Goal: Check status: Check status

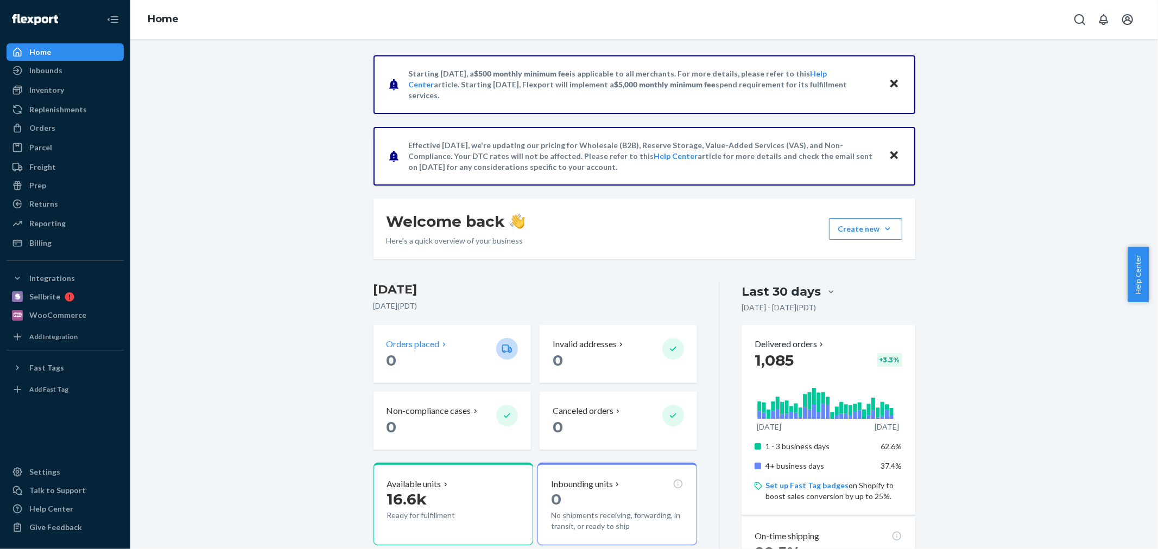
click at [418, 334] on div "Orders placed 0" at bounding box center [451, 354] width 157 height 58
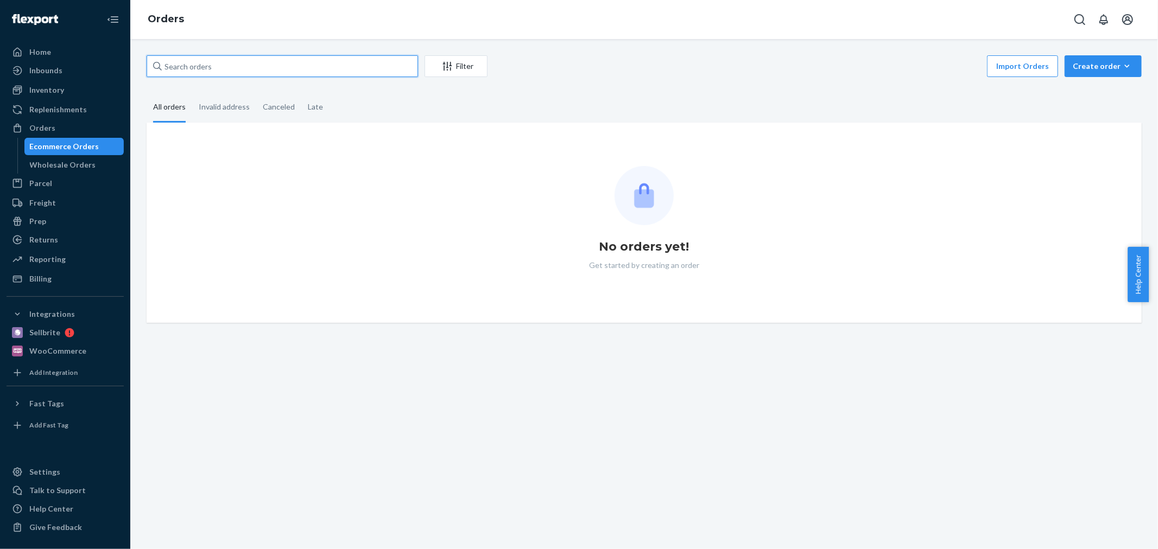
click at [254, 66] on input "text" at bounding box center [282, 66] width 271 height 22
paste input "129343"
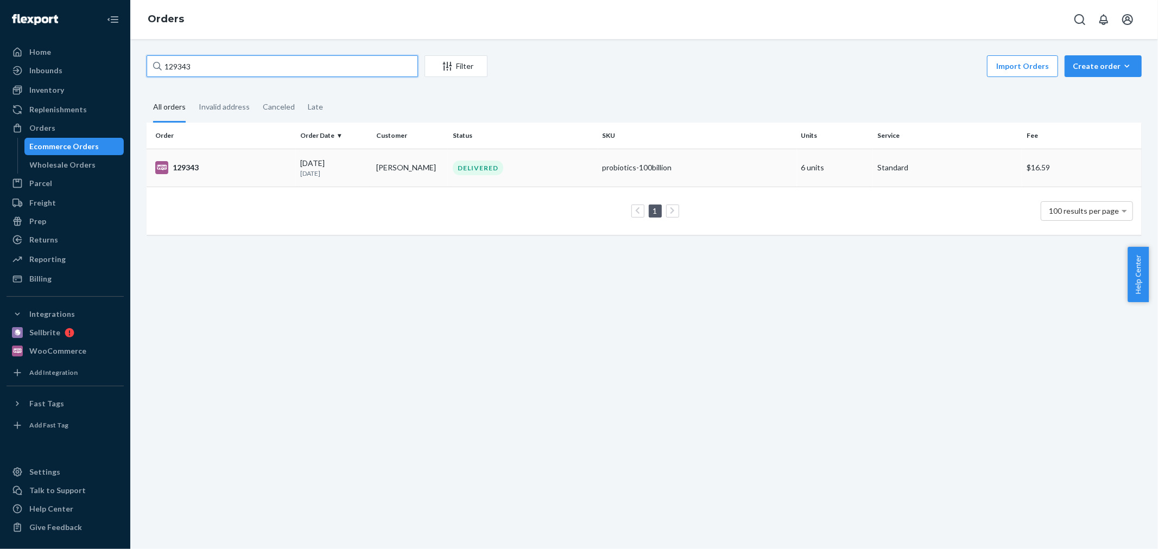
type input "129343"
click at [353, 170] on p "[DATE]" at bounding box center [334, 173] width 68 height 9
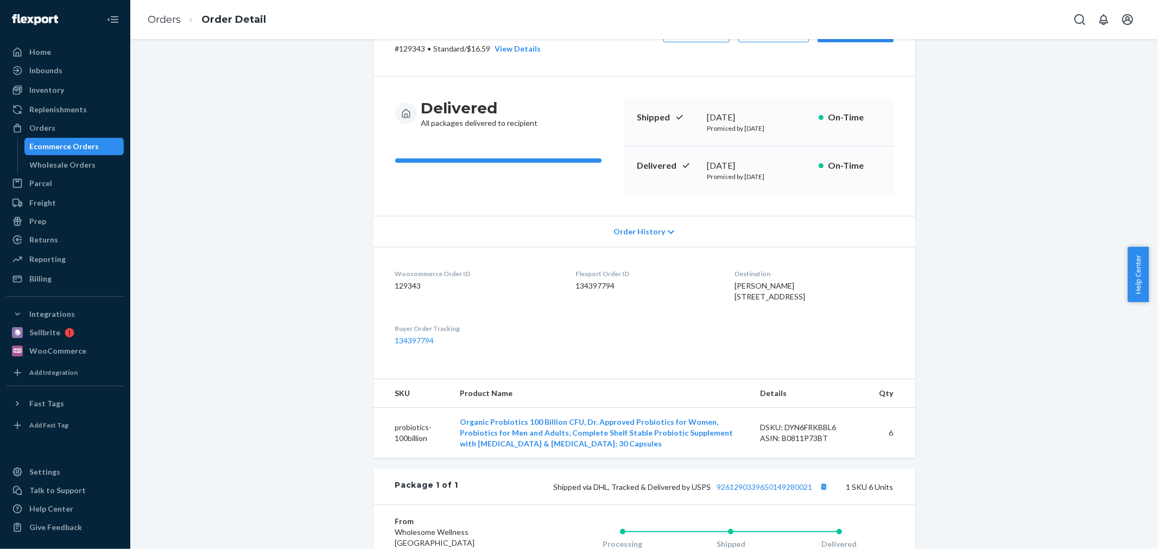
scroll to position [121, 0]
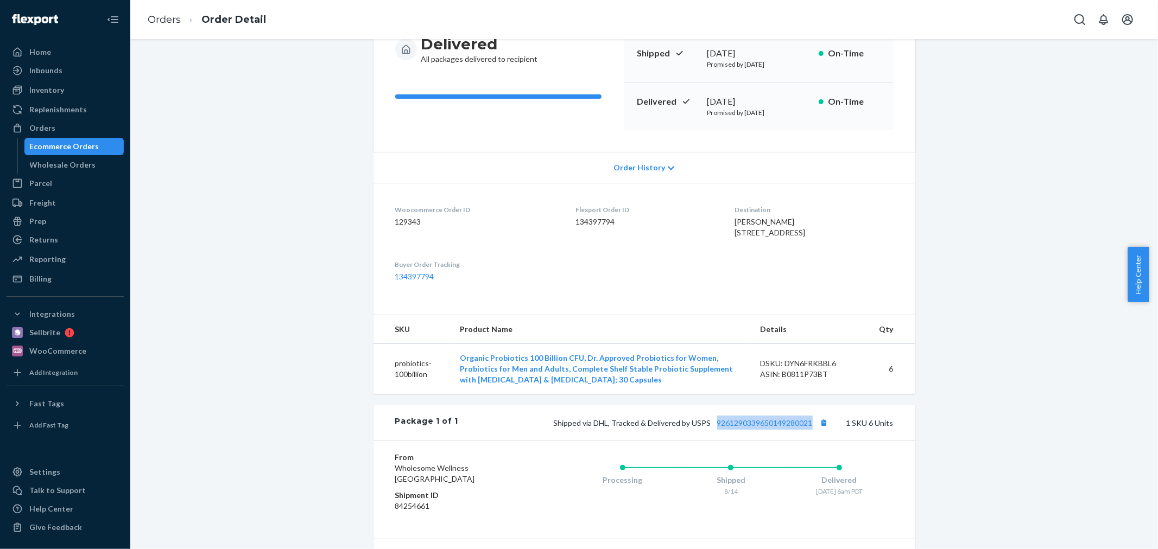
drag, startPoint x: 810, startPoint y: 445, endPoint x: 710, endPoint y: 445, distance: 99.9
click at [710, 428] on span "Shipped via DHL, Tracked & Delivered by USPS 9261290339650149280021" at bounding box center [692, 423] width 277 height 9
drag, startPoint x: 551, startPoint y: 447, endPoint x: 705, endPoint y: 451, distance: 153.7
click at [705, 430] on div "Shipped via DHL, Tracked & Delivered by USPS 9261290339650149280021 1 SKU 6 Uni…" at bounding box center [675, 423] width 435 height 14
copy span "Shipped via DHL, Tracked & Delivered by USPS"
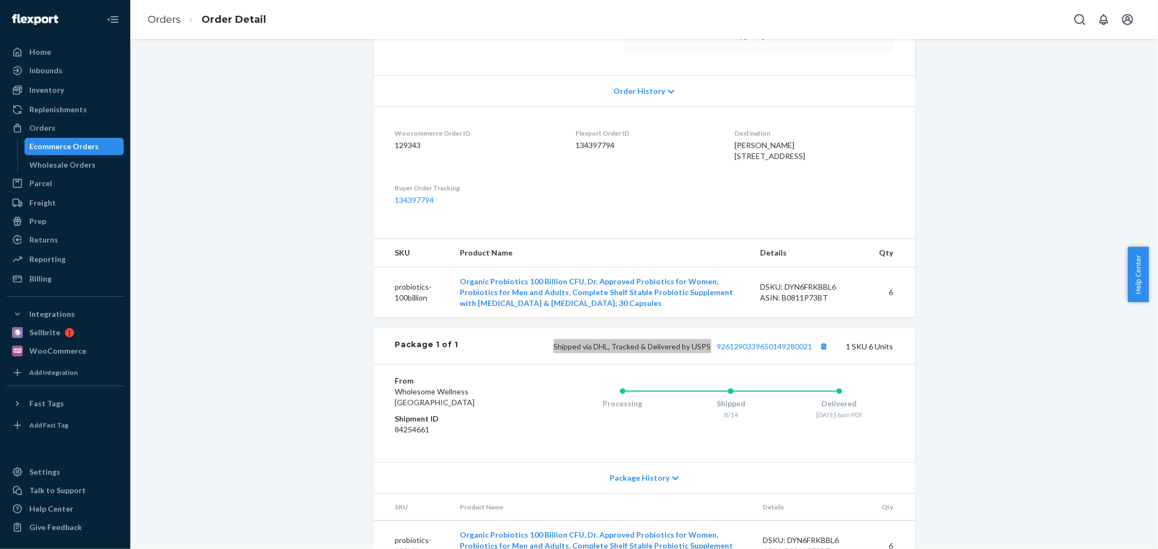
scroll to position [254, 0]
